Goal: Task Accomplishment & Management: Complete application form

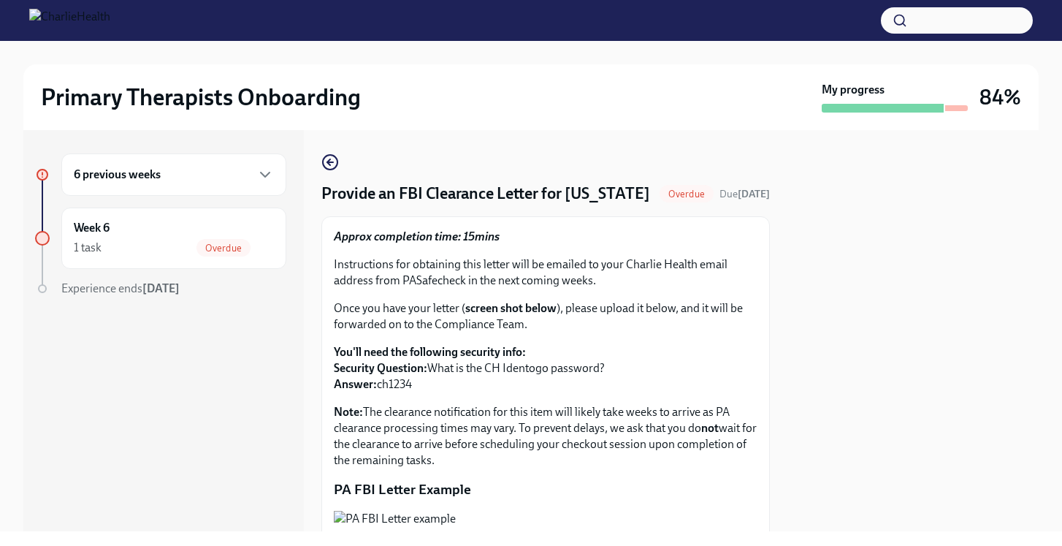
scroll to position [58, 0]
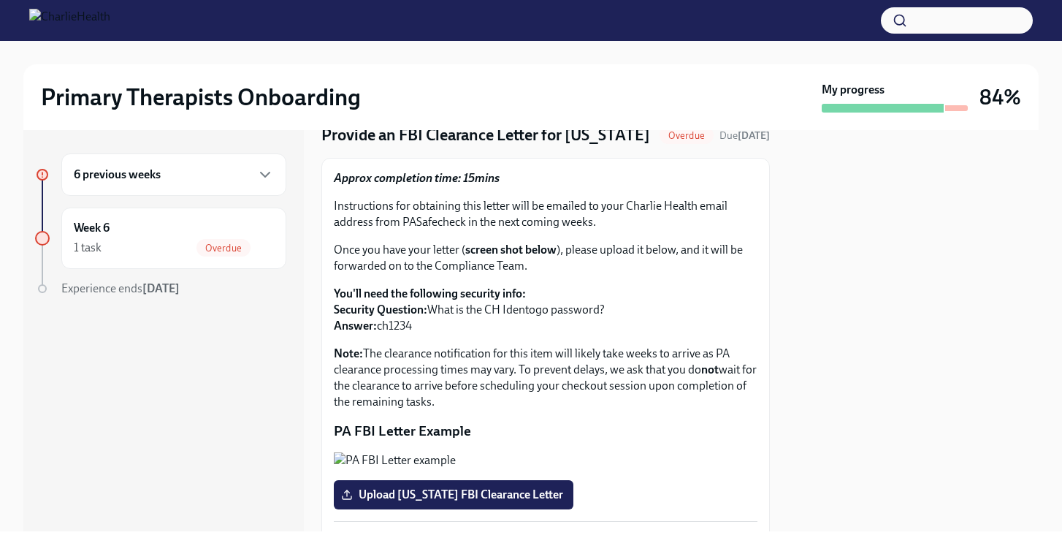
click at [923, 313] on div at bounding box center [912, 330] width 251 height 401
click at [901, 272] on div at bounding box center [912, 330] width 251 height 401
click at [901, 273] on div at bounding box center [912, 330] width 251 height 401
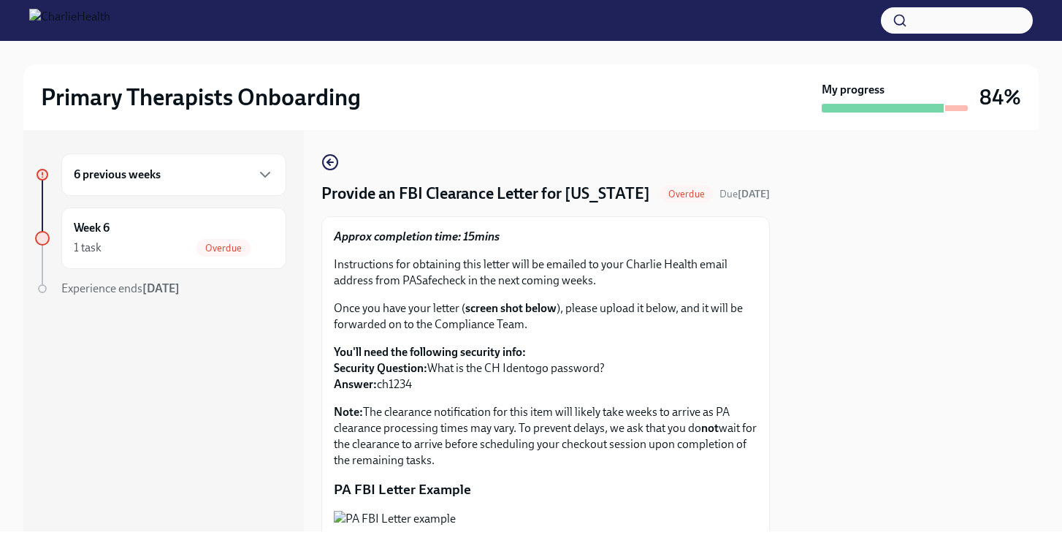
click at [882, 381] on div at bounding box center [912, 330] width 251 height 401
click at [909, 365] on div at bounding box center [912, 330] width 251 height 401
drag, startPoint x: 909, startPoint y: 365, endPoint x: 900, endPoint y: 357, distance: 12.0
click at [909, 365] on div at bounding box center [912, 330] width 251 height 401
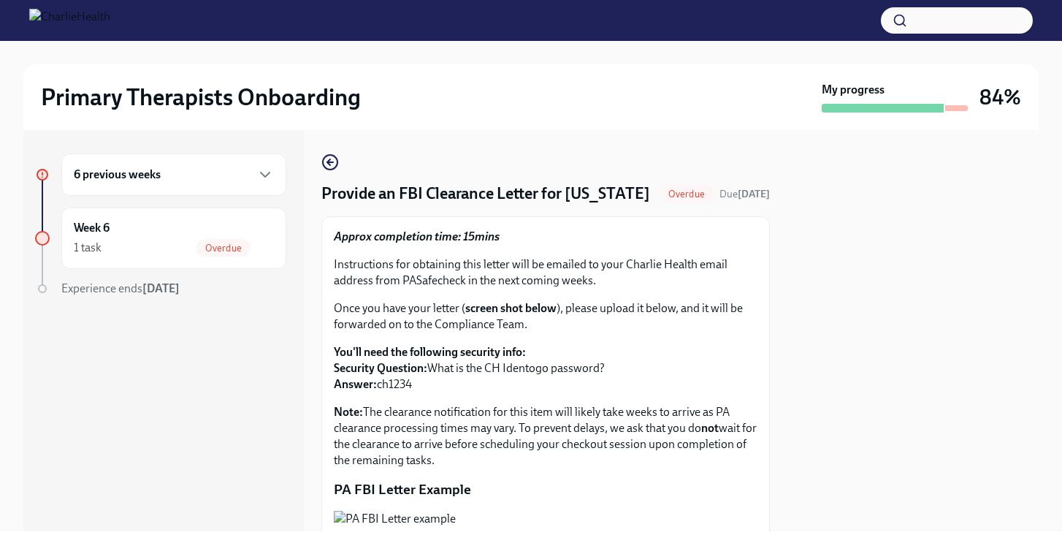
click at [678, 267] on div "Approx completion time: 15mins Instructions for obtaining this letter will be e…" at bounding box center [546, 349] width 424 height 240
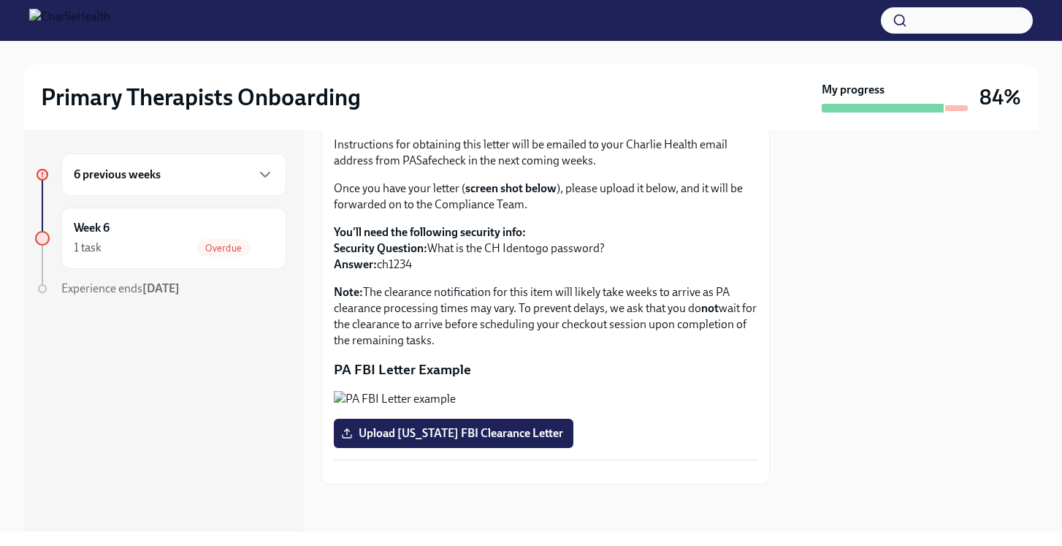
scroll to position [301, 0]
click at [576, 472] on button "Zoom image" at bounding box center [546, 472] width 424 height 0
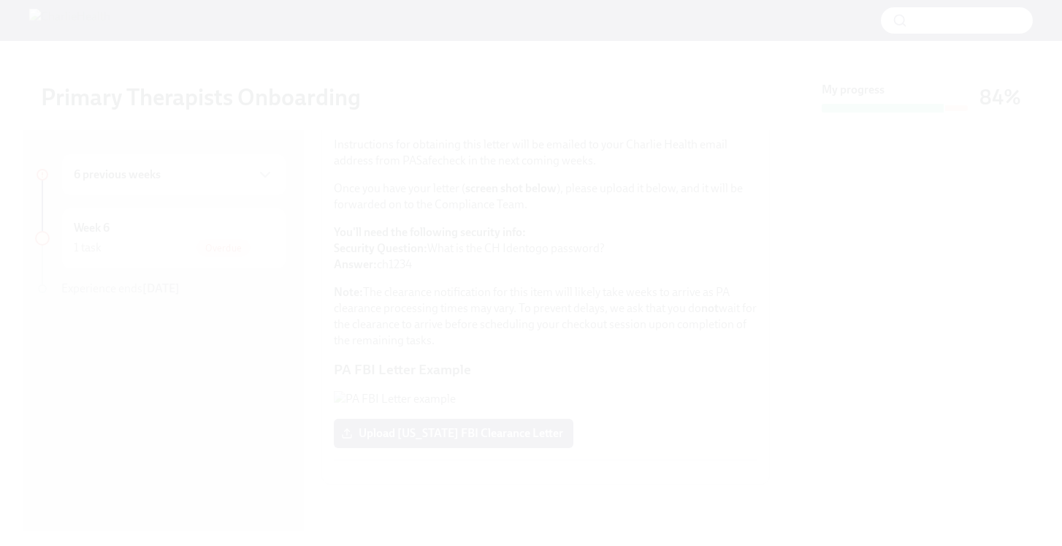
click at [524, 245] on button "Unzoom image" at bounding box center [531, 273] width 1062 height 546
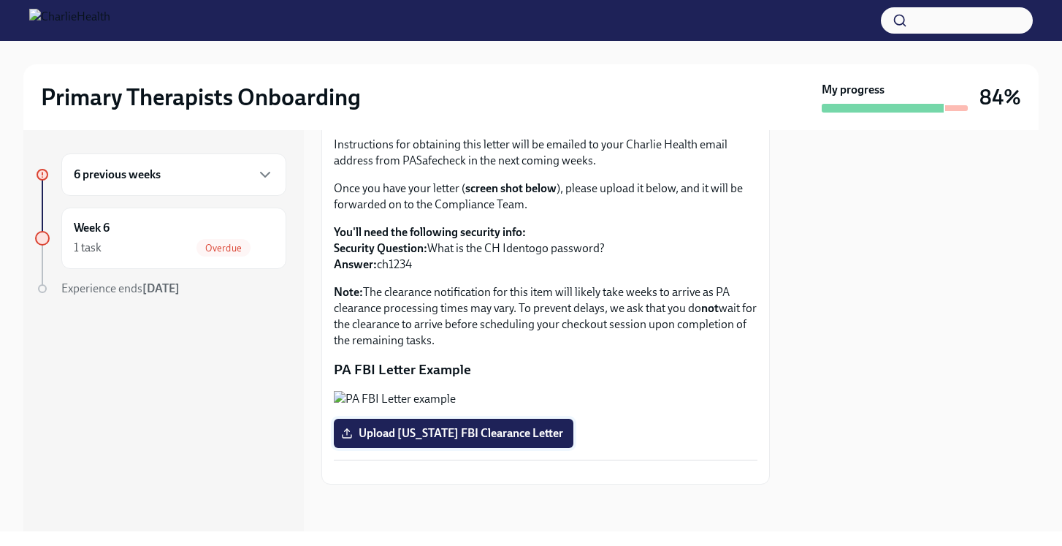
click at [440, 426] on span "Upload [US_STATE] FBI Clearance Letter" at bounding box center [453, 433] width 219 height 15
click at [0, 0] on input "Upload [US_STATE] FBI Clearance Letter" at bounding box center [0, 0] width 0 height 0
click at [472, 426] on span "Upload [US_STATE] FBI Clearance Letter" at bounding box center [453, 433] width 219 height 15
click at [0, 0] on input "Upload [US_STATE] FBI Clearance Letter" at bounding box center [0, 0] width 0 height 0
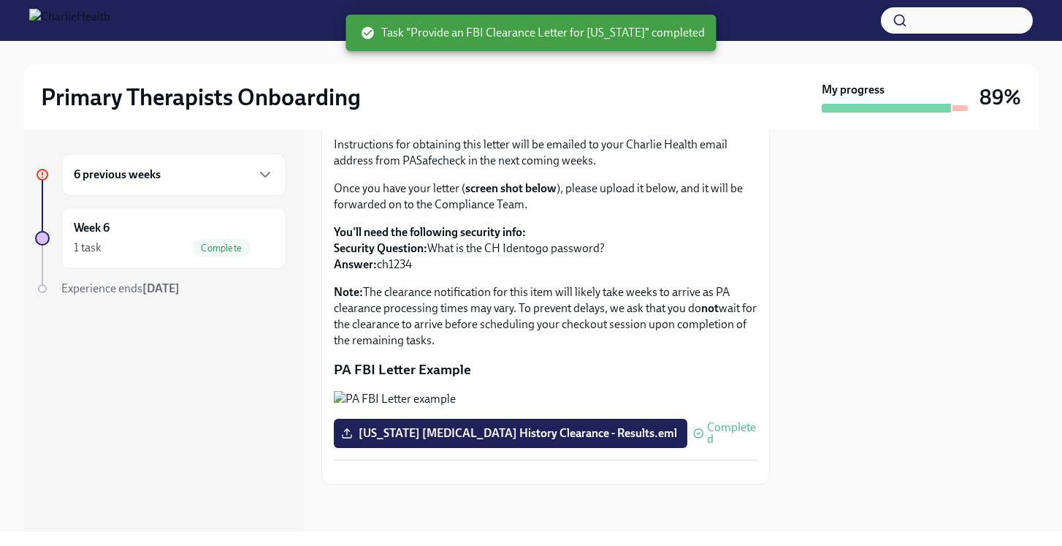
click at [827, 440] on div at bounding box center [912, 330] width 251 height 401
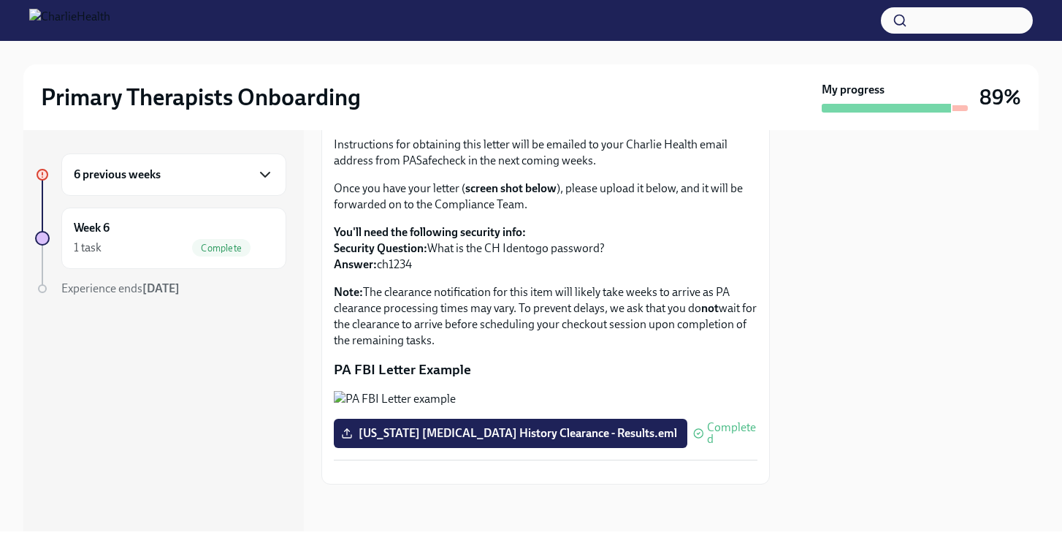
click at [263, 172] on icon "button" at bounding box center [265, 175] width 18 height 18
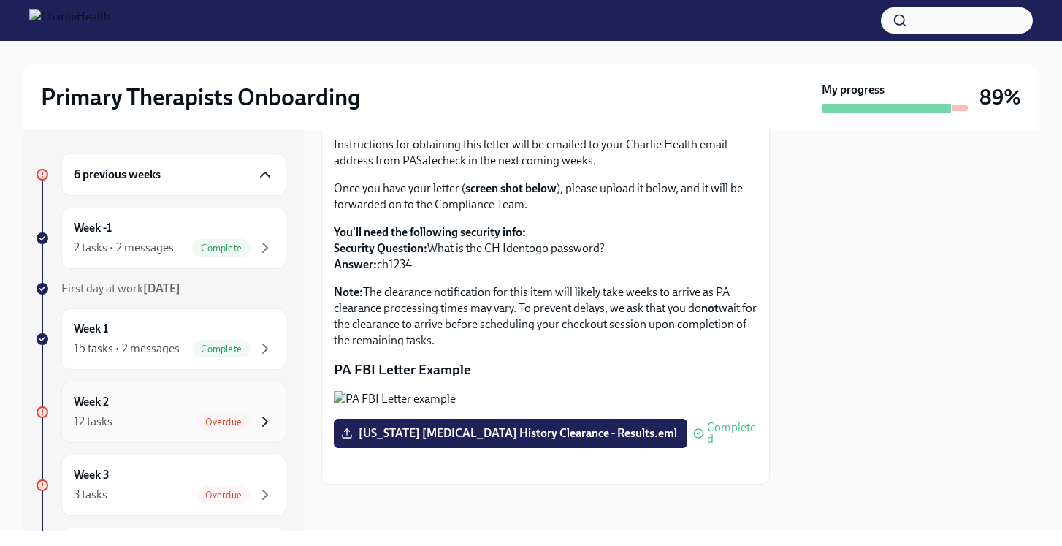
click at [264, 418] on icon "button" at bounding box center [265, 421] width 4 height 9
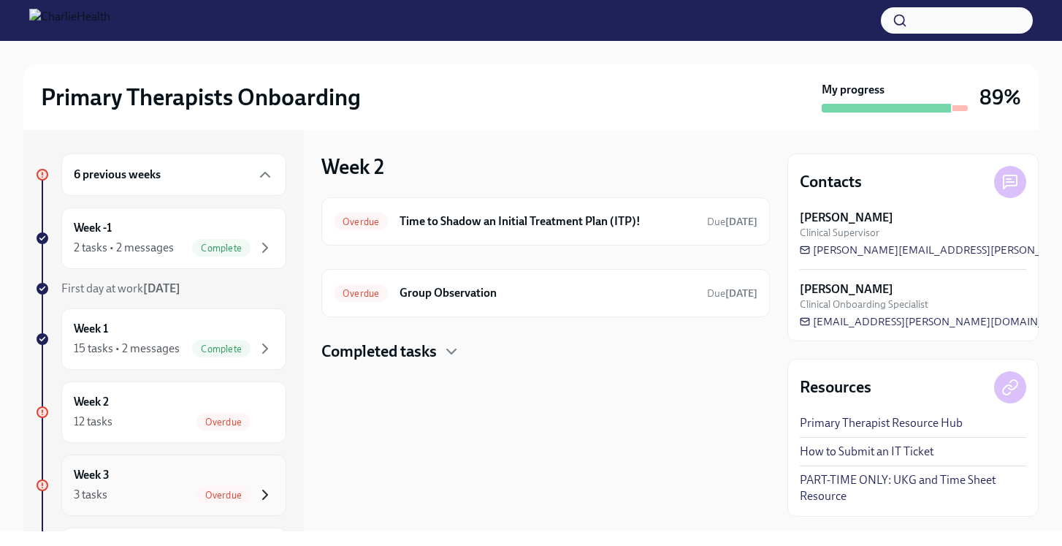
click at [259, 496] on icon "button" at bounding box center [265, 495] width 18 height 18
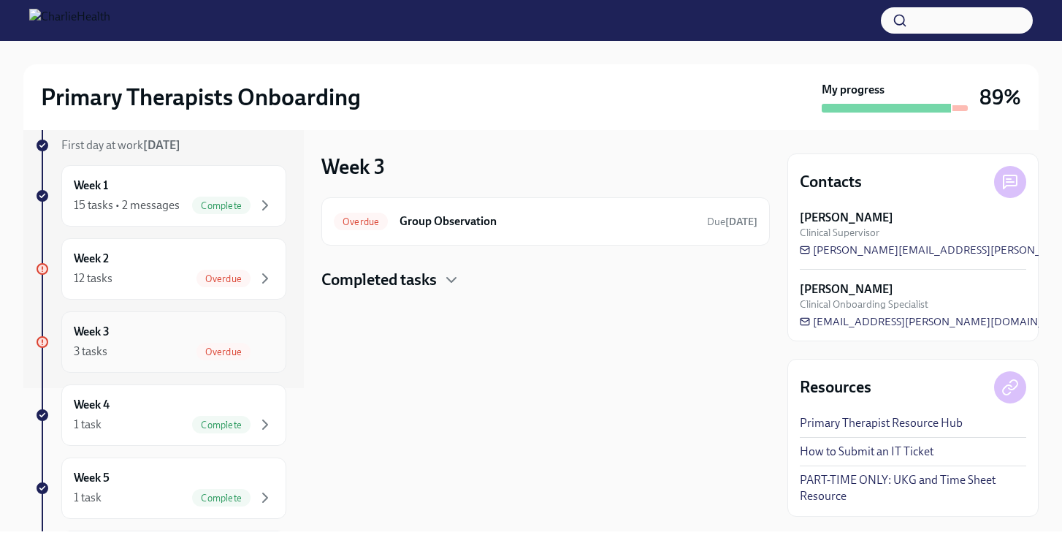
scroll to position [146, 0]
click at [451, 280] on icon "button" at bounding box center [451, 280] width 9 height 4
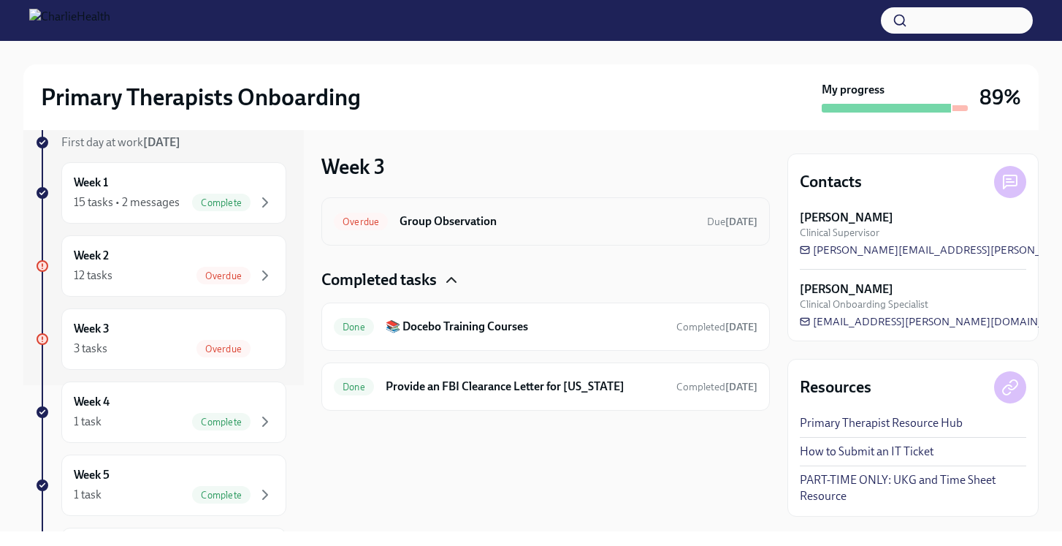
click at [474, 213] on h6 "Group Observation" at bounding box center [548, 221] width 296 height 16
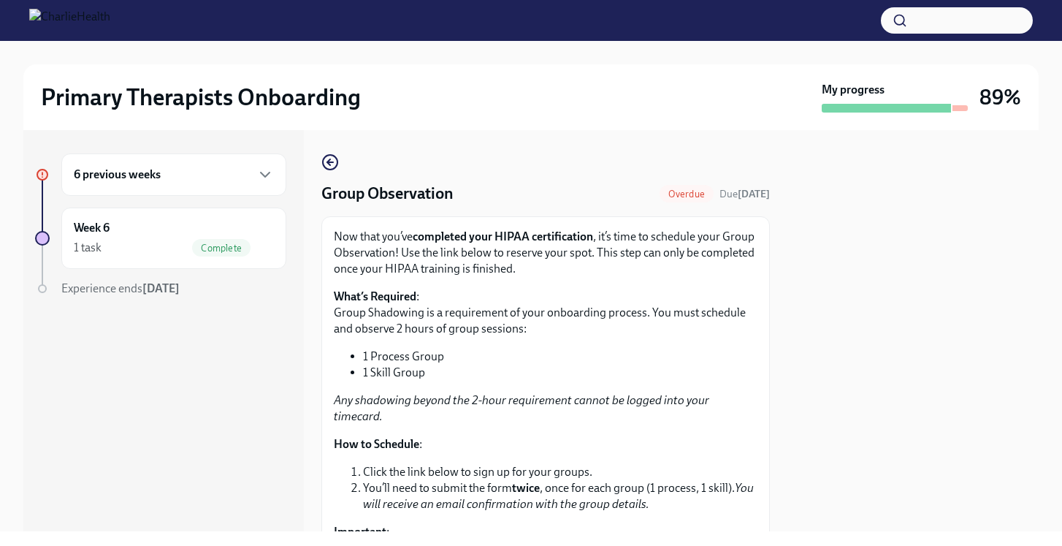
click at [655, 347] on div "Now that you’ve completed your HIPAA certification , it’s time to schedule your…" at bounding box center [546, 414] width 424 height 371
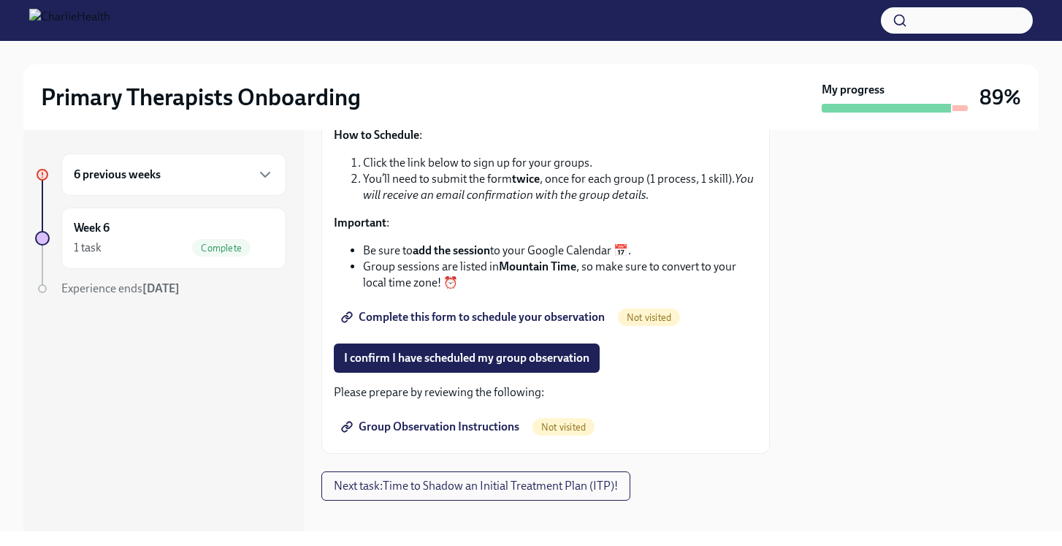
scroll to position [309, 0]
